Goal: Find specific fact: Find specific fact

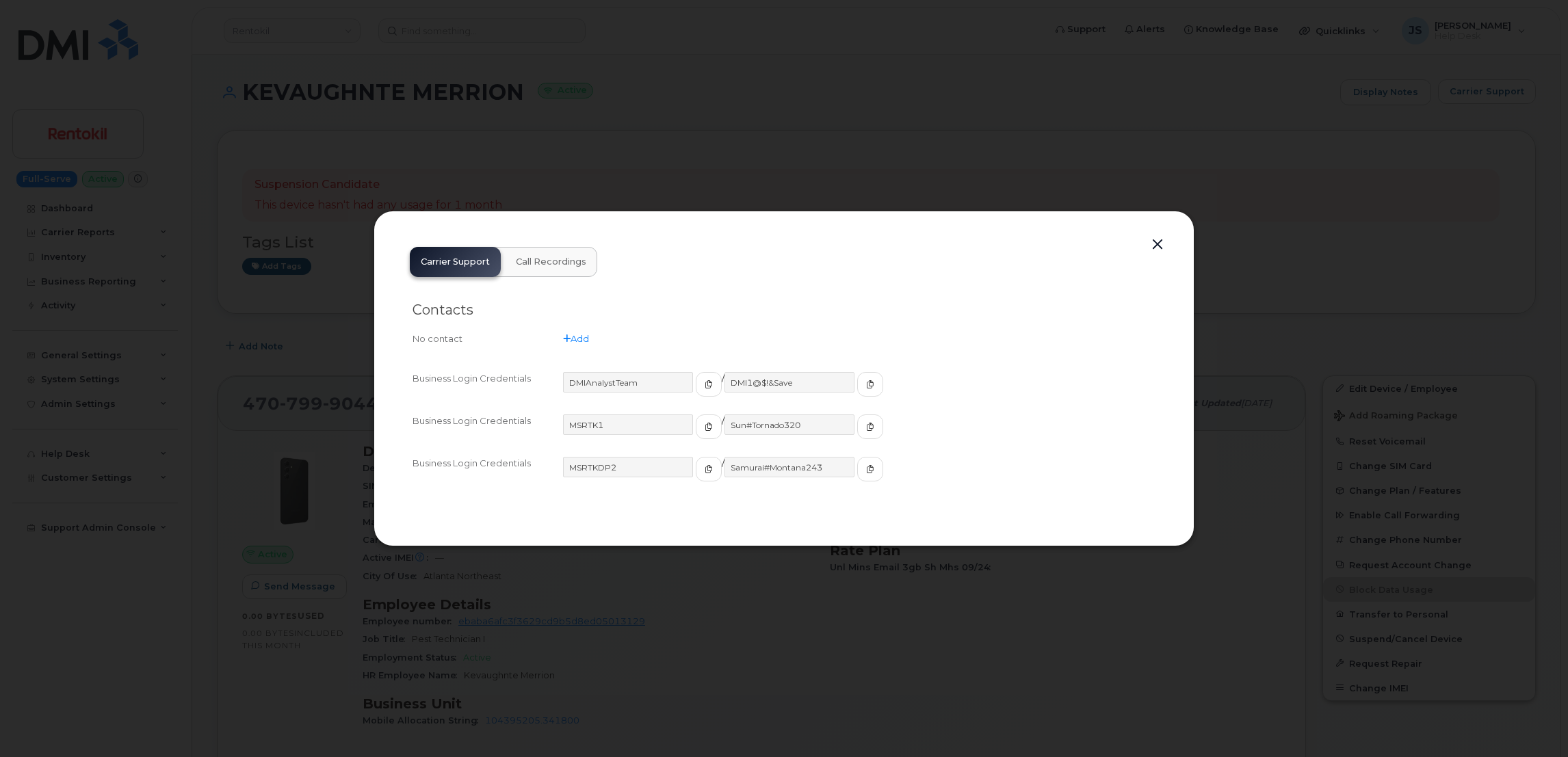
click at [515, 79] on div at bounding box center [784, 378] width 1568 height 757
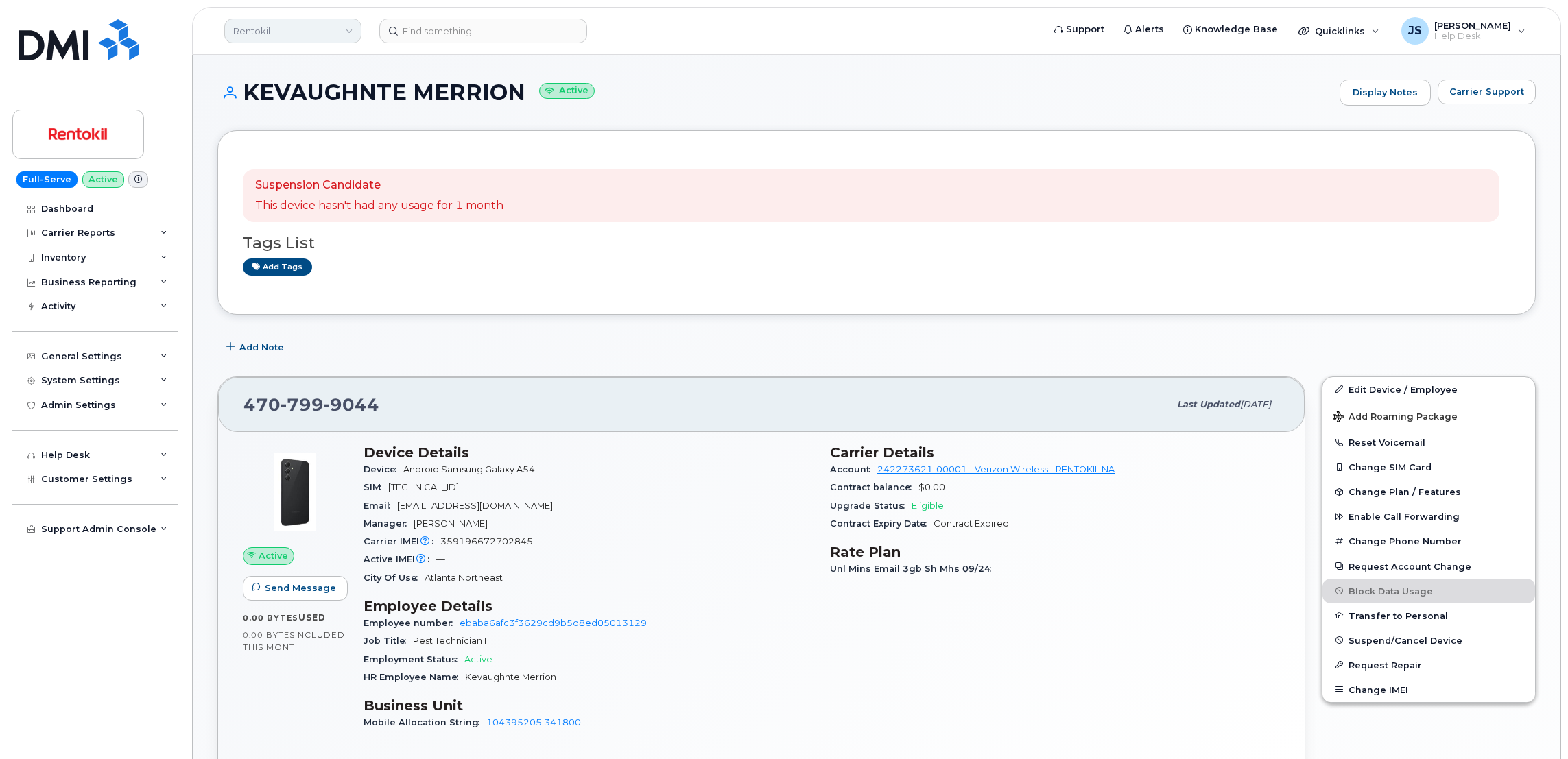
click at [340, 24] on link "Rentokil" at bounding box center [293, 31] width 137 height 25
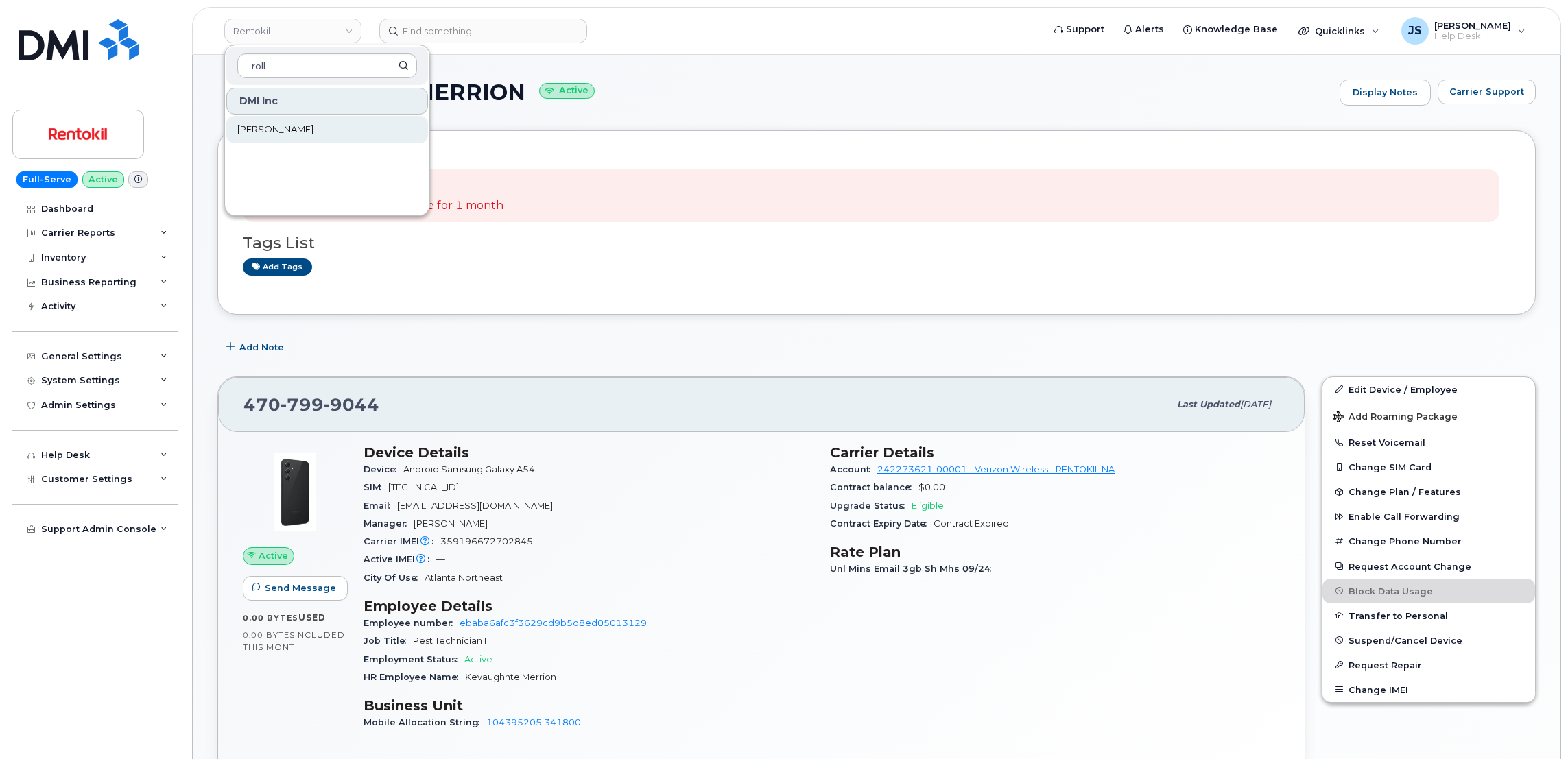
type input "roll"
click at [281, 132] on link "[PERSON_NAME]" at bounding box center [327, 130] width 202 height 28
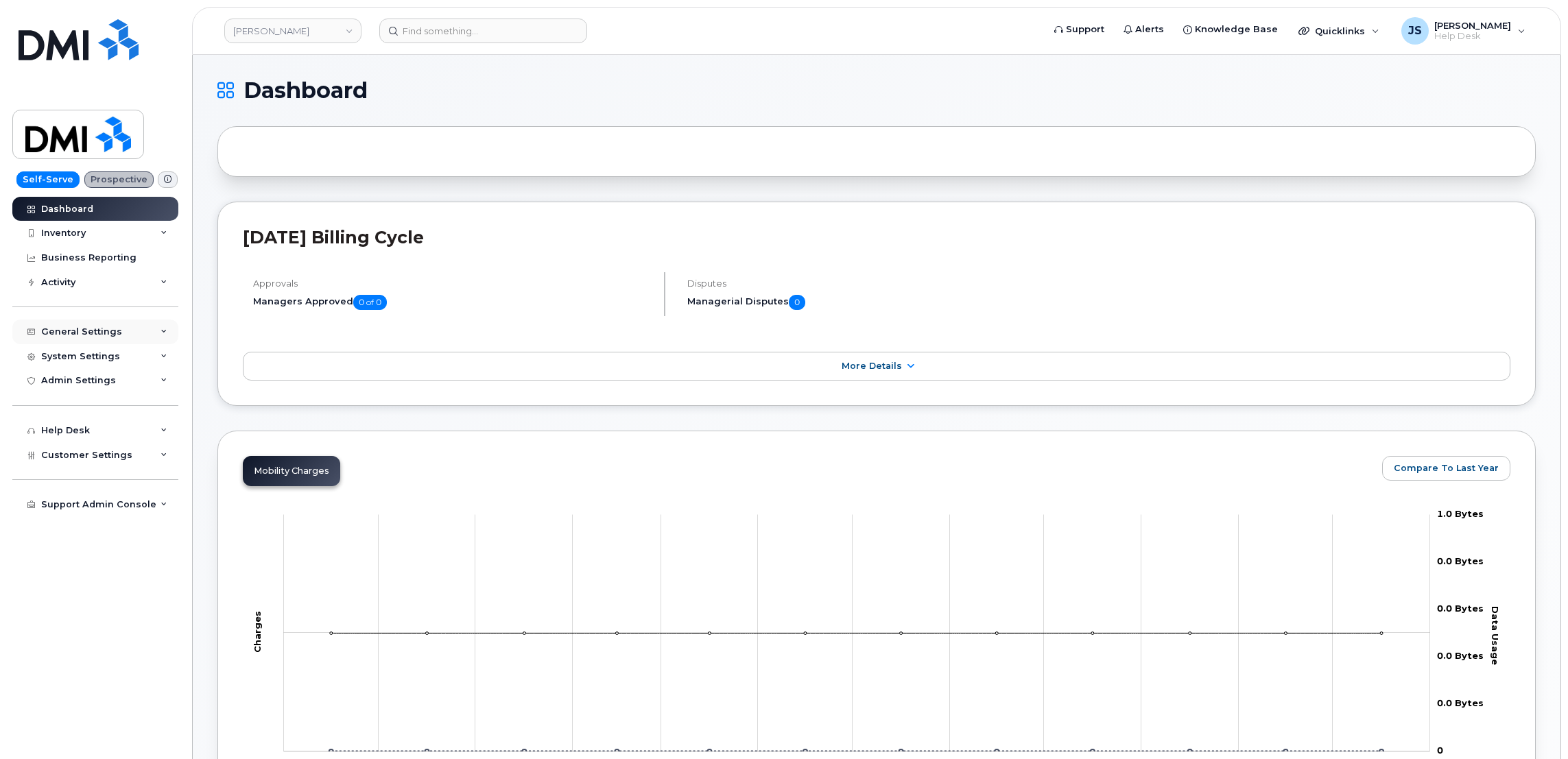
click at [161, 339] on div "General Settings" at bounding box center [95, 332] width 166 height 25
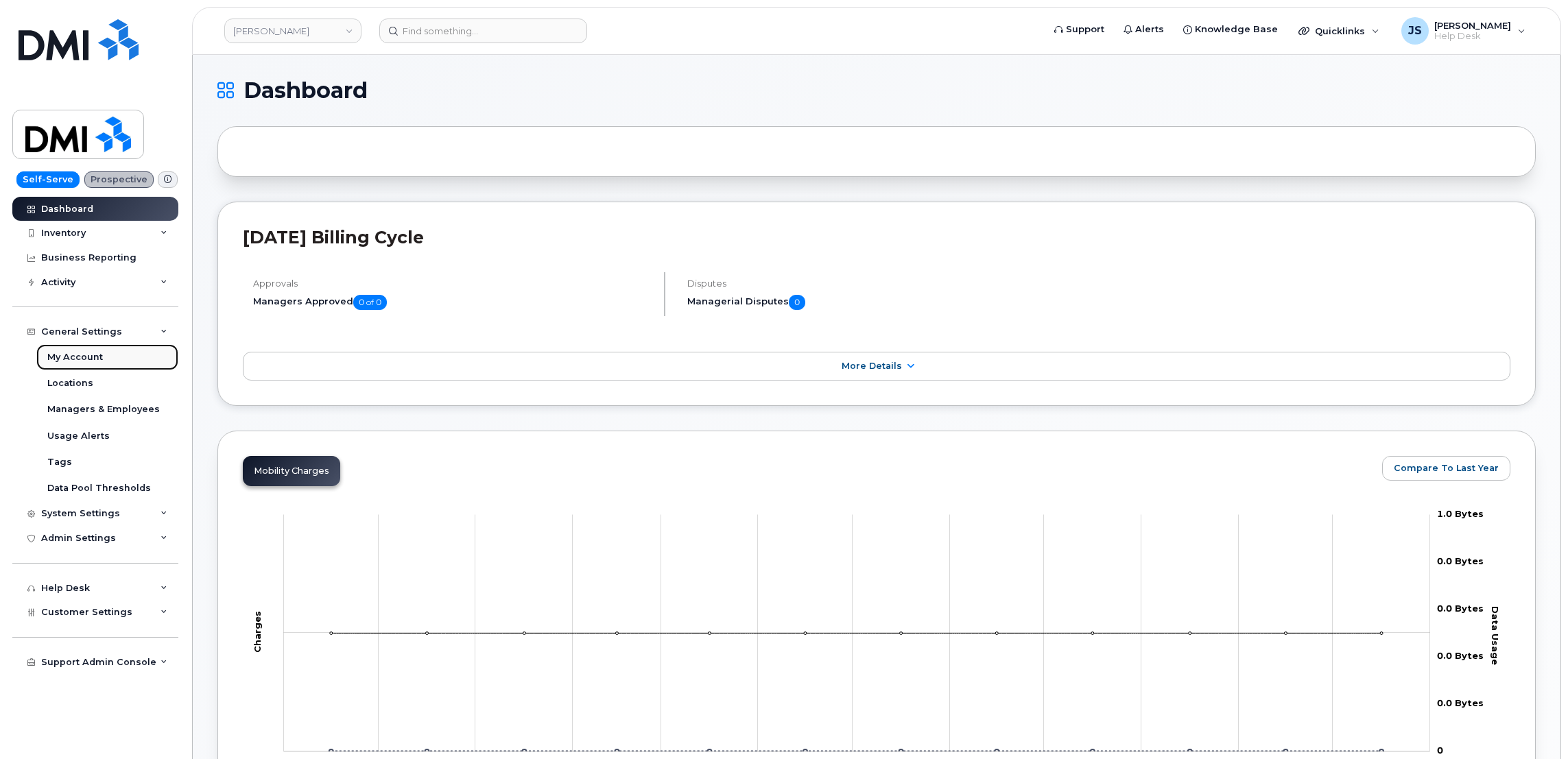
click at [89, 363] on div "My Account" at bounding box center [75, 357] width 55 height 13
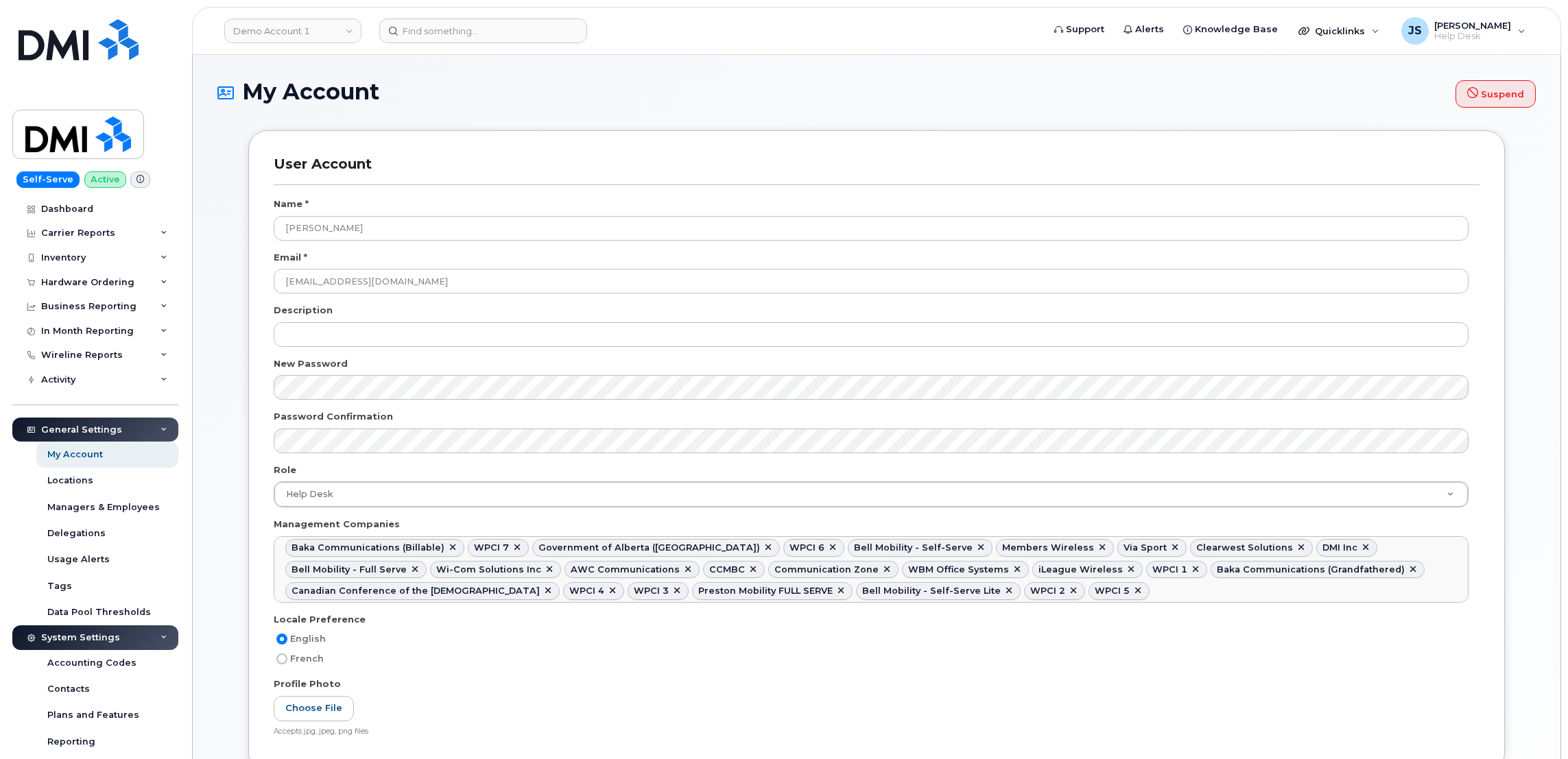
select select
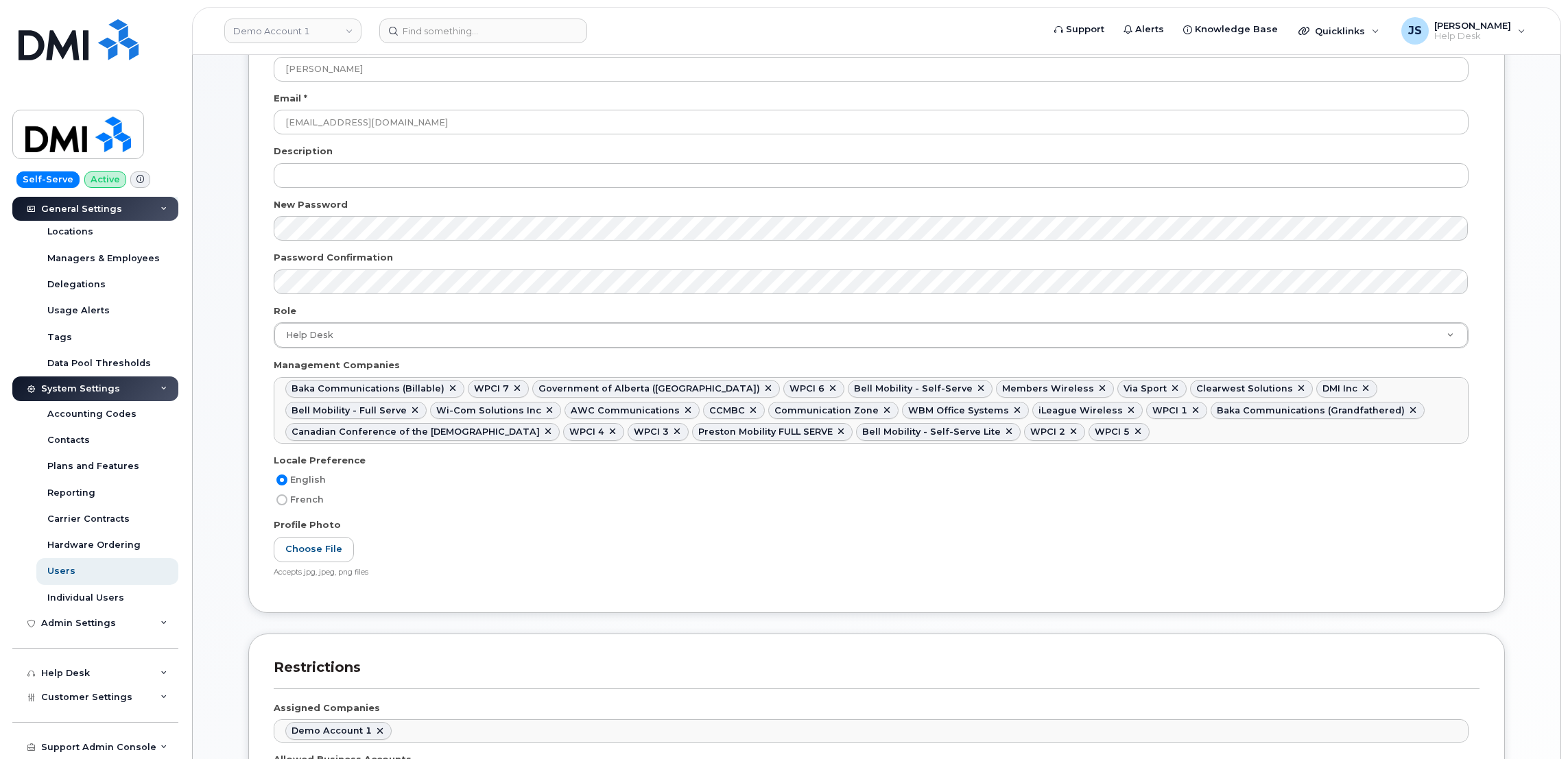
scroll to position [206, 0]
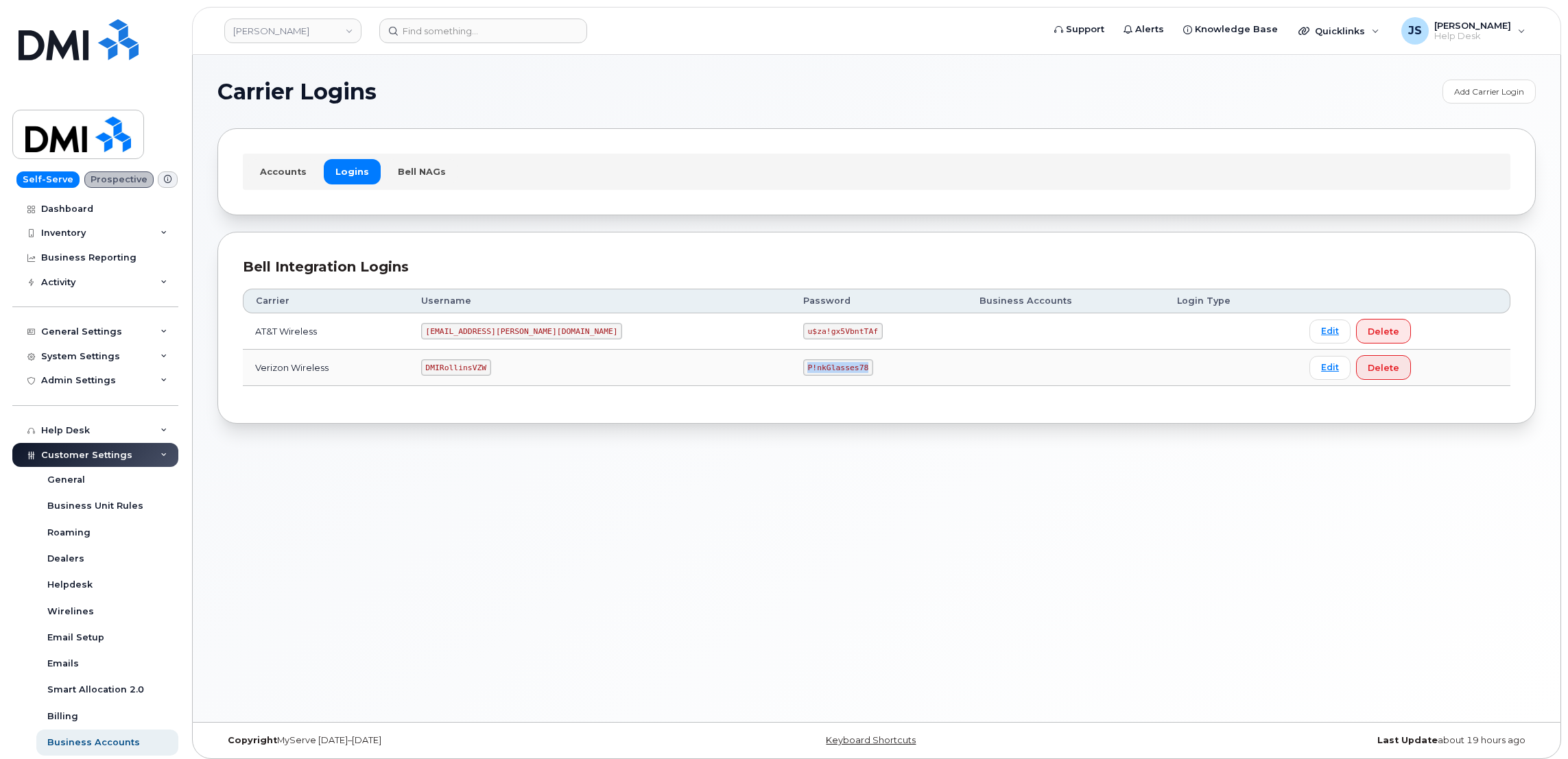
drag, startPoint x: 755, startPoint y: 369, endPoint x: 699, endPoint y: 367, distance: 56.0
click at [804, 367] on code "P!nkGlasses78" at bounding box center [839, 368] width 70 height 17
drag, startPoint x: 699, startPoint y: 367, endPoint x: 712, endPoint y: 372, distance: 13.9
copy code "P!nkGlasses78"
